Goal: Task Accomplishment & Management: Complete application form

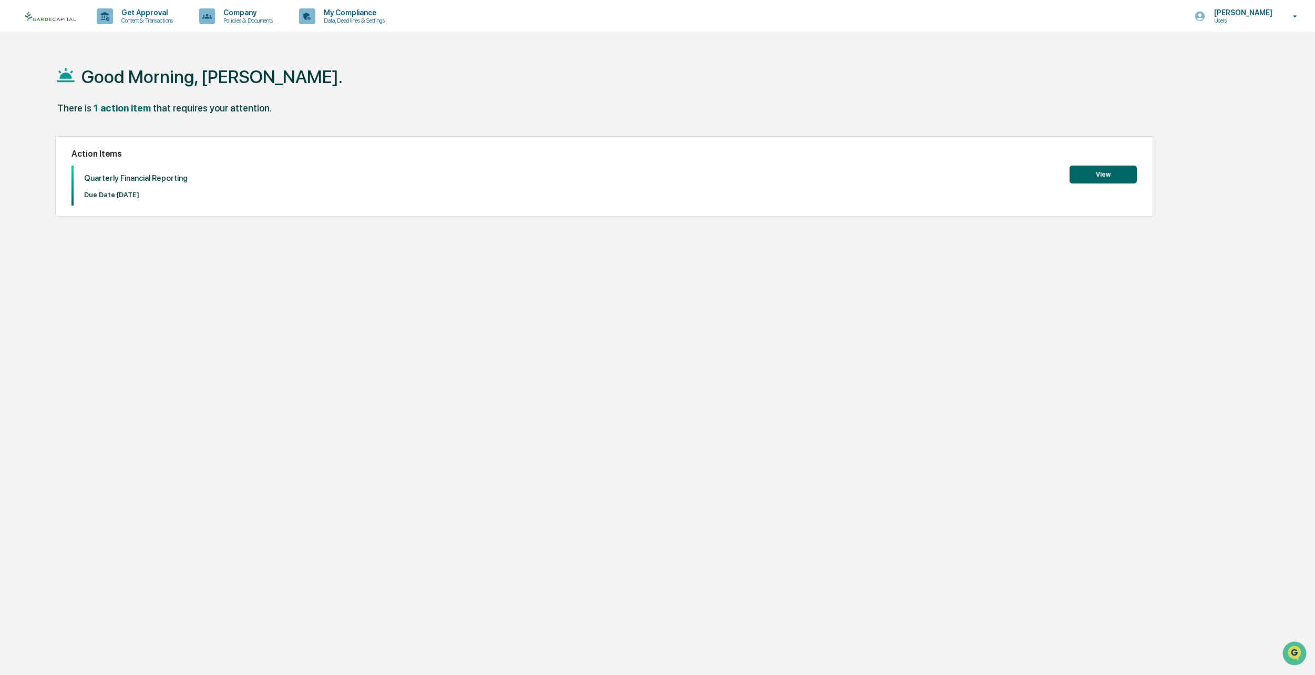
click at [1093, 174] on button "View" at bounding box center [1102, 175] width 67 height 18
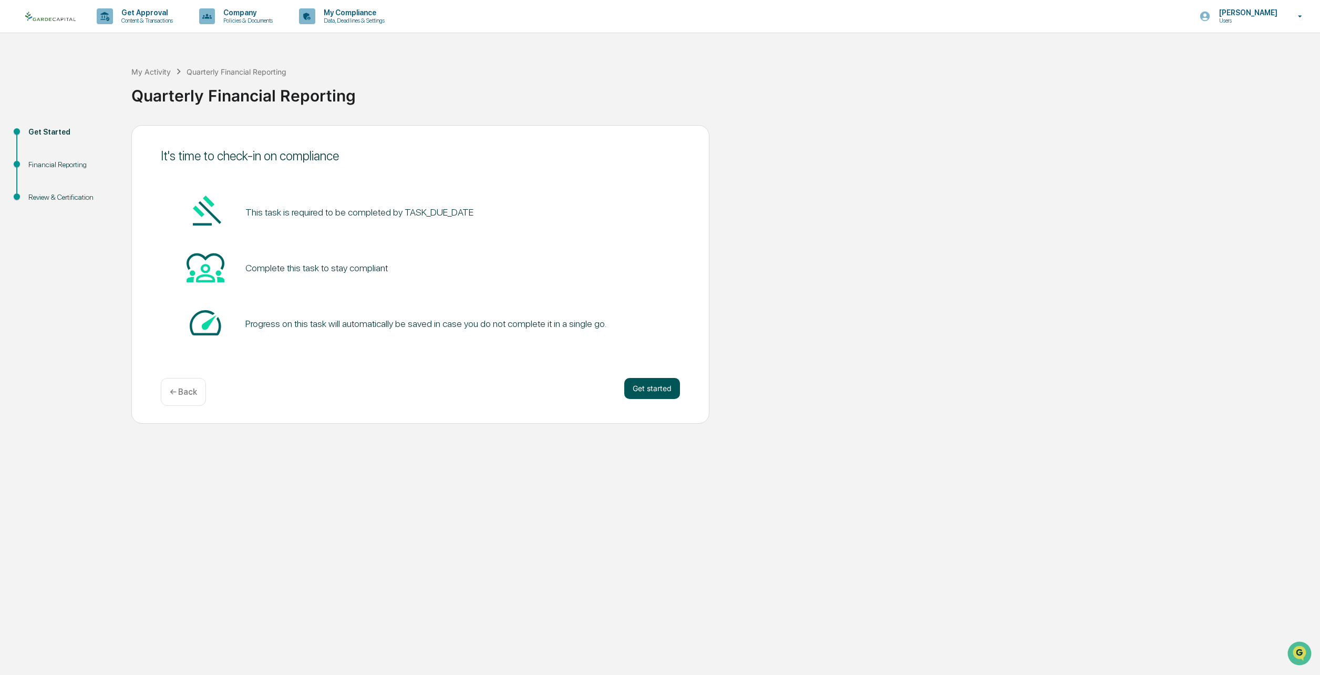
click at [645, 390] on button "Get started" at bounding box center [652, 388] width 56 height 21
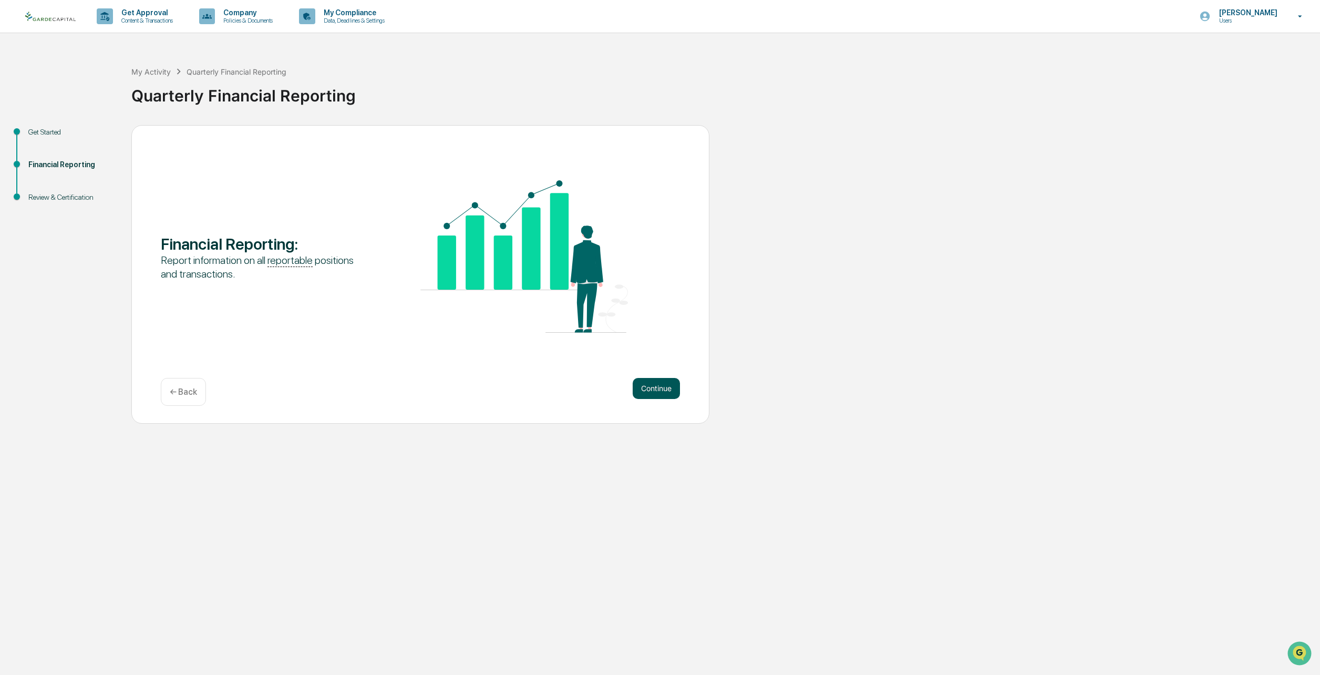
click at [668, 387] on button "Continue" at bounding box center [656, 388] width 47 height 21
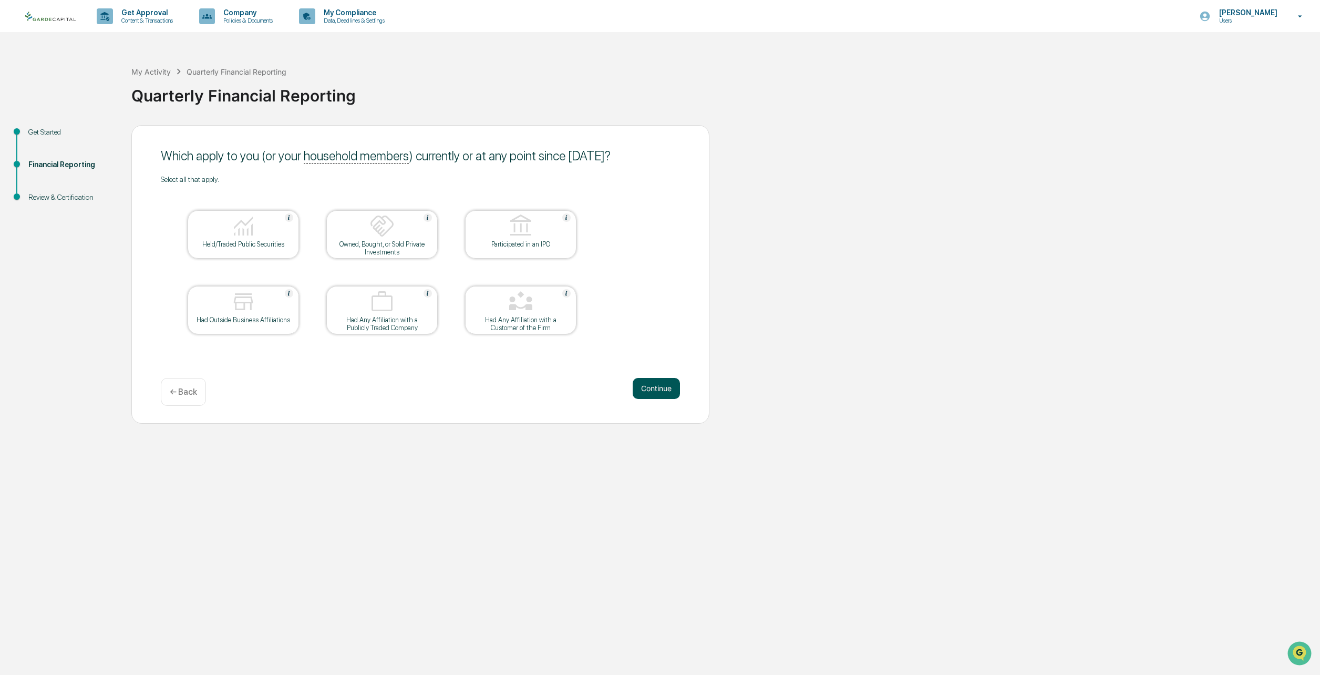
click at [659, 391] on button "Continue" at bounding box center [656, 388] width 47 height 21
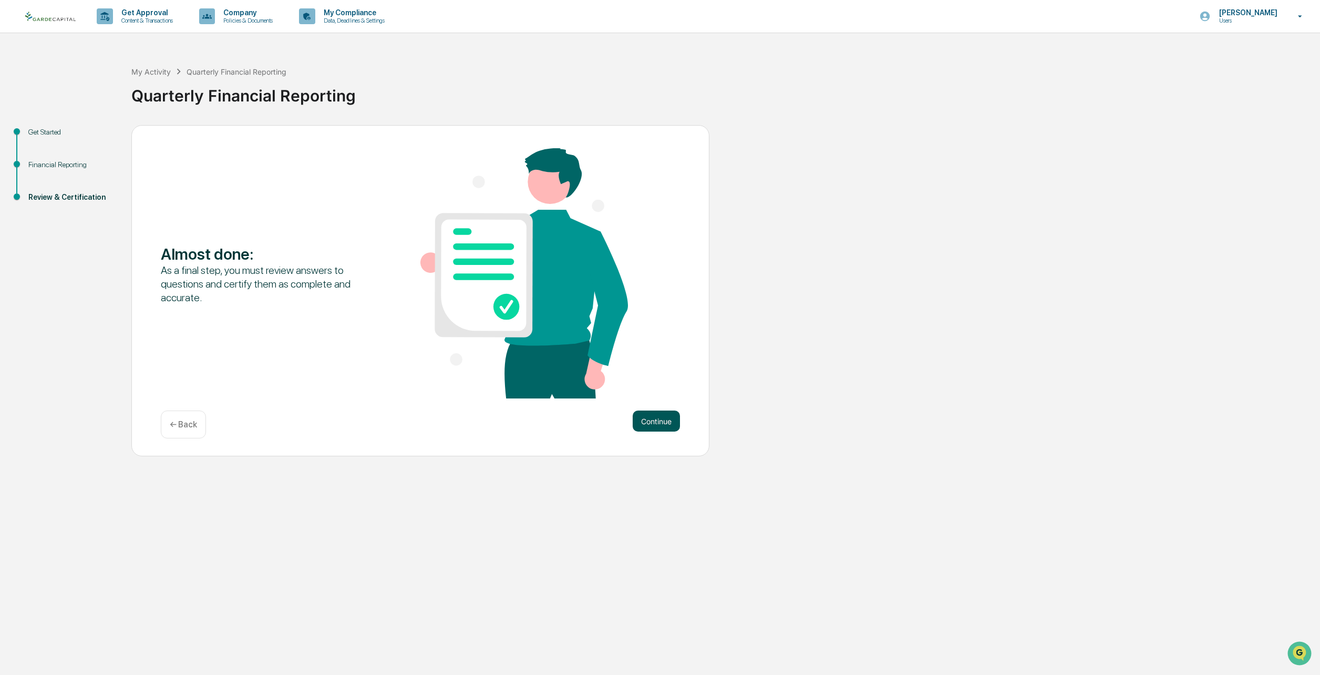
click at [665, 421] on button "Continue" at bounding box center [656, 420] width 47 height 21
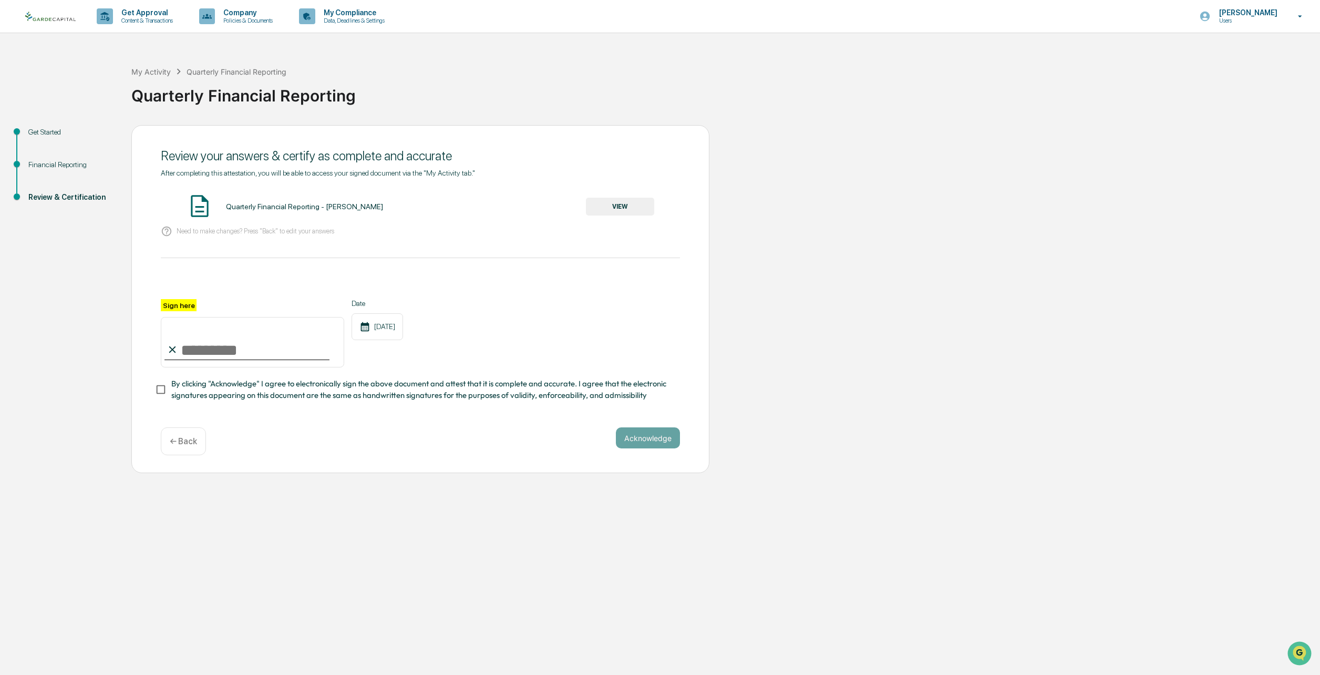
click at [189, 347] on input "Sign here" at bounding box center [252, 342] width 183 height 50
type input "**********"
click at [628, 443] on button "Acknowledge" at bounding box center [648, 437] width 64 height 21
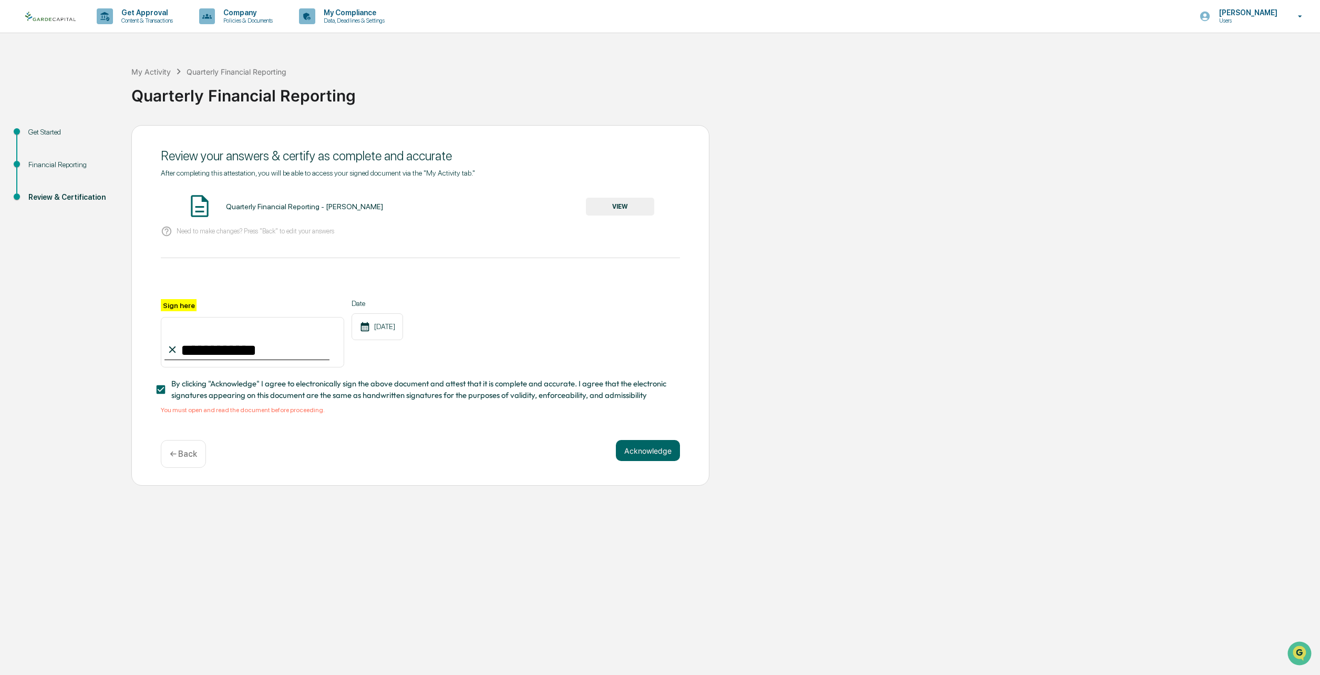
click at [640, 206] on button "VIEW" at bounding box center [620, 207] width 68 height 18
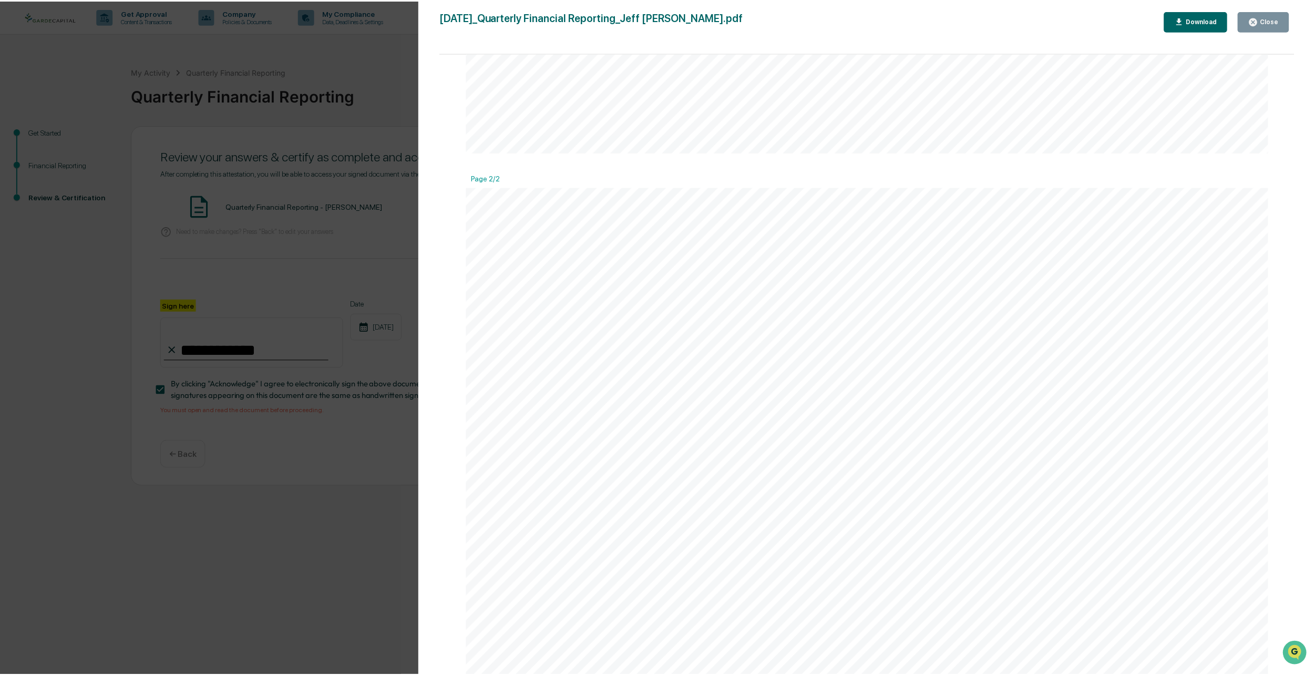
scroll to position [927, 0]
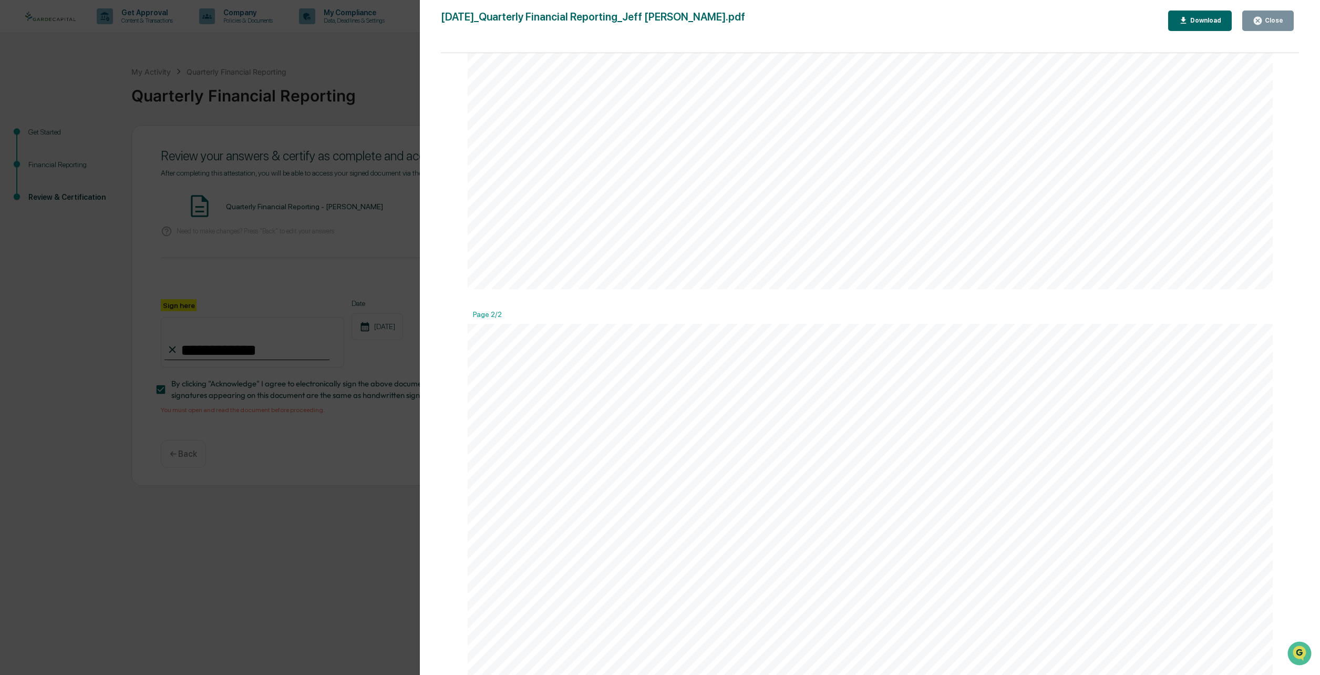
click at [1274, 20] on div "Close" at bounding box center [1273, 20] width 20 height 7
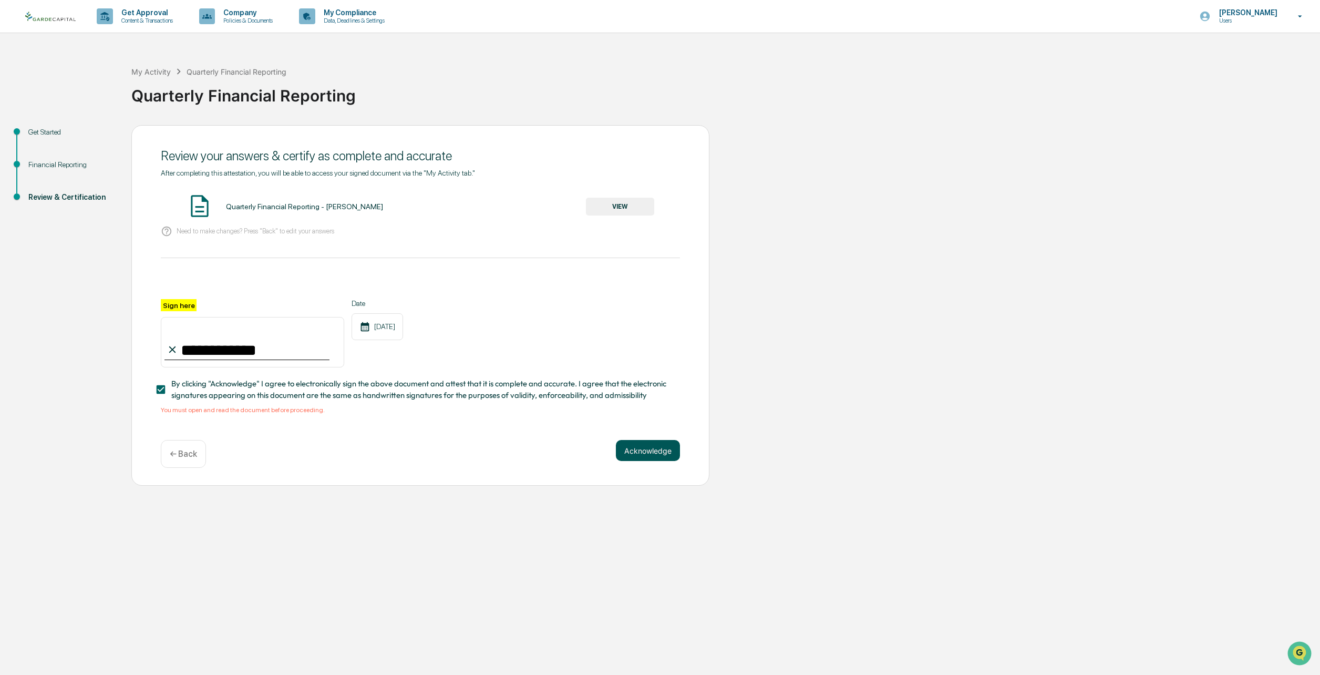
click at [640, 455] on button "Acknowledge" at bounding box center [648, 450] width 64 height 21
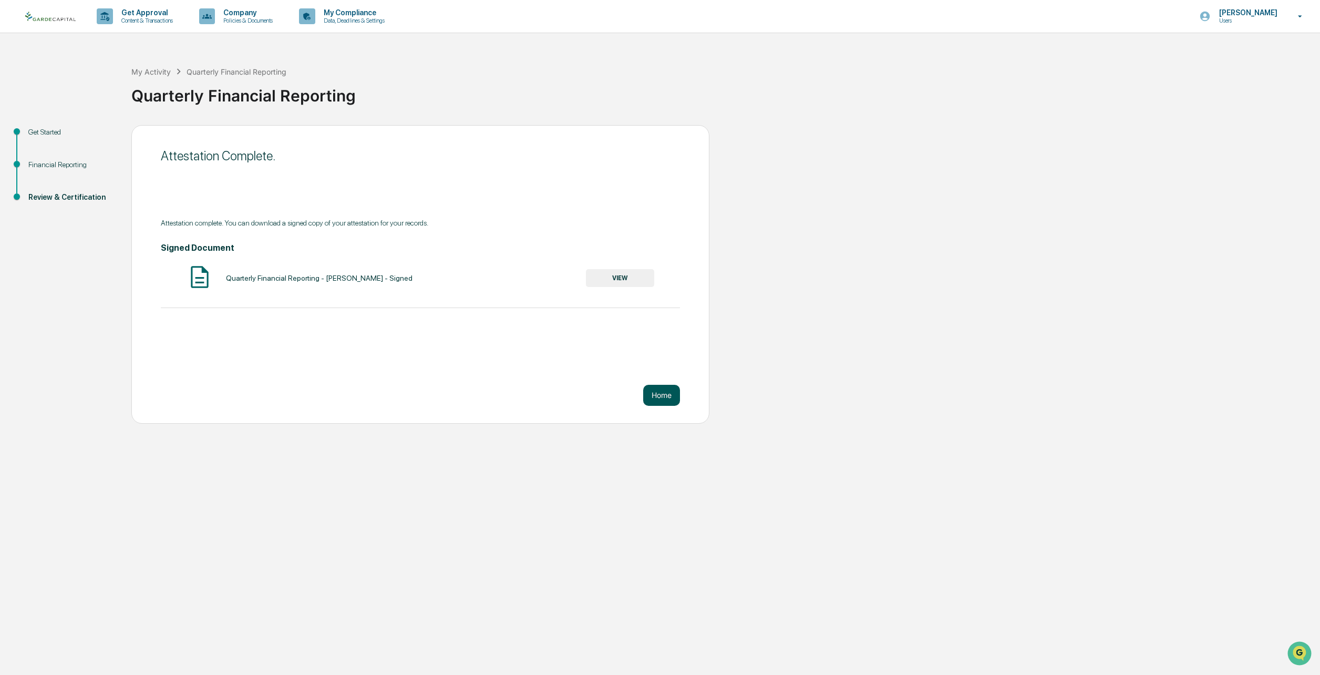
click at [660, 390] on button "Home" at bounding box center [661, 395] width 37 height 21
